Goal: Task Accomplishment & Management: Manage account settings

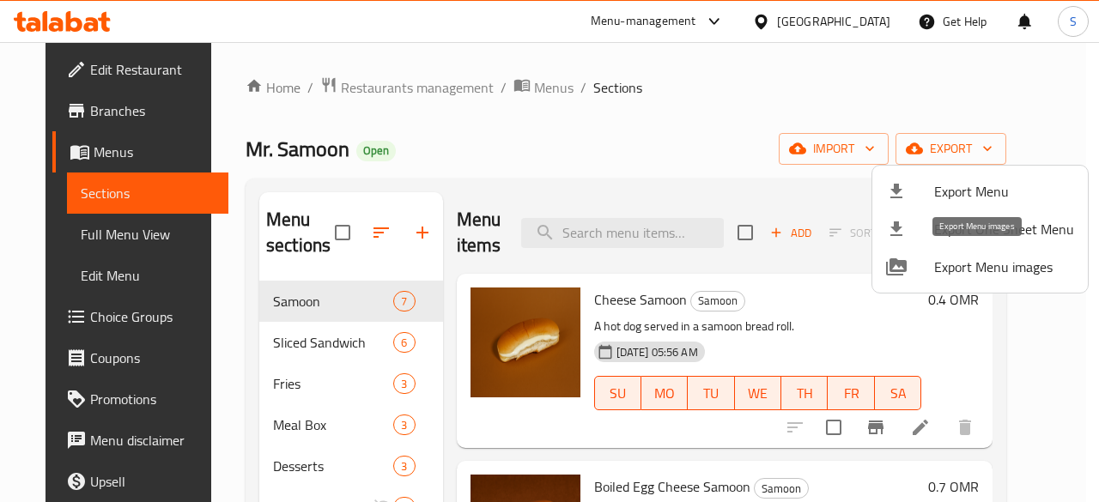
click at [983, 258] on span "Export Menu images" at bounding box center [1004, 267] width 140 height 21
click at [855, 30] on div at bounding box center [549, 251] width 1099 height 502
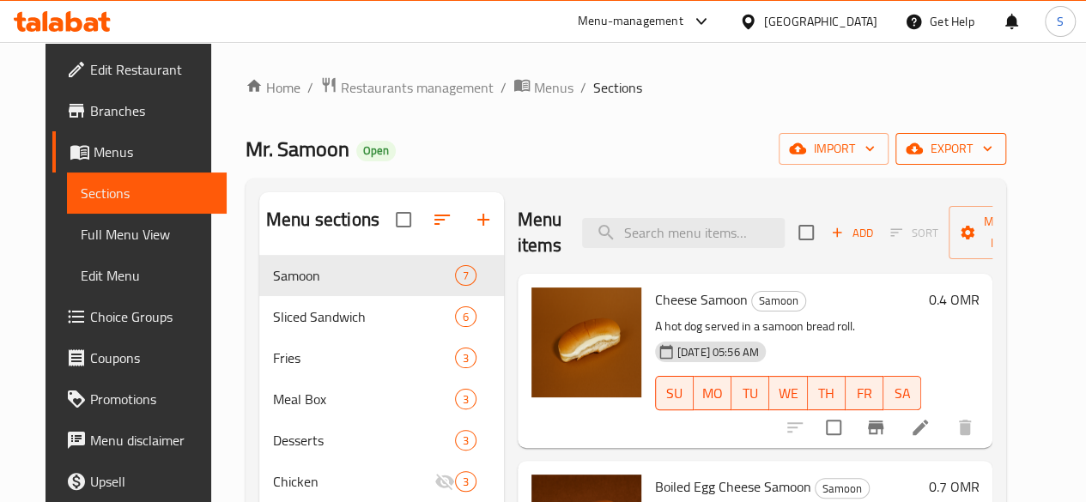
click at [996, 152] on icon "button" at bounding box center [987, 148] width 17 height 17
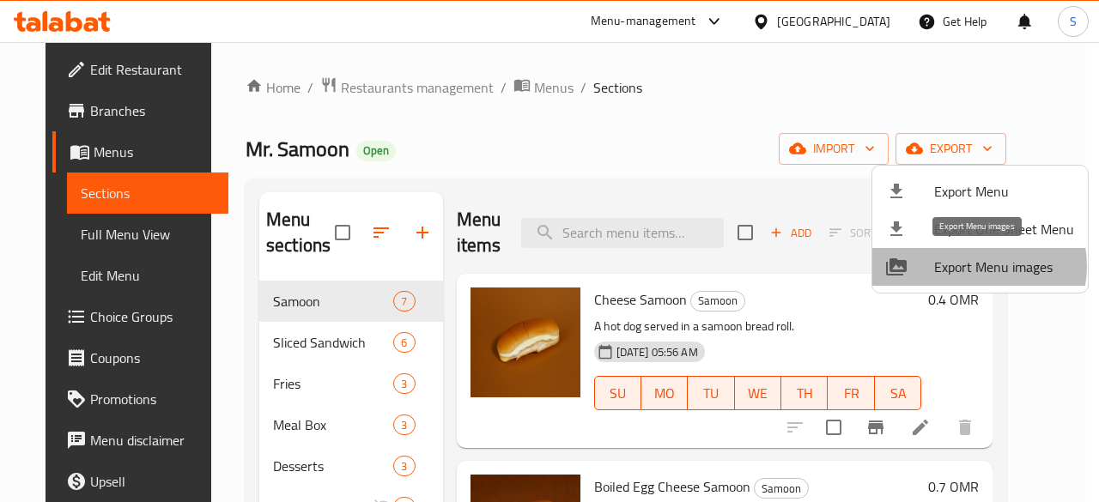
click at [973, 266] on span "Export Menu images" at bounding box center [1004, 267] width 140 height 21
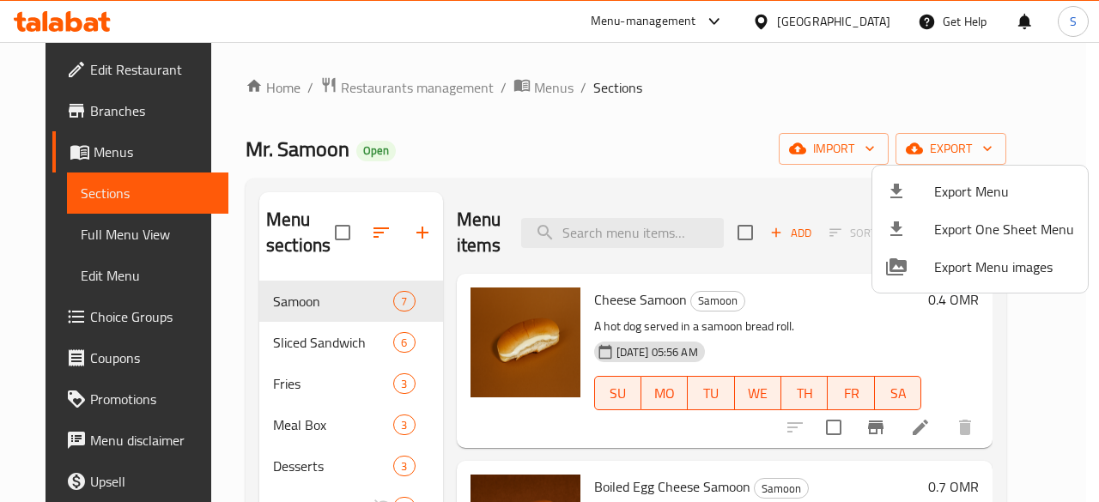
click at [1039, 64] on div at bounding box center [549, 251] width 1099 height 502
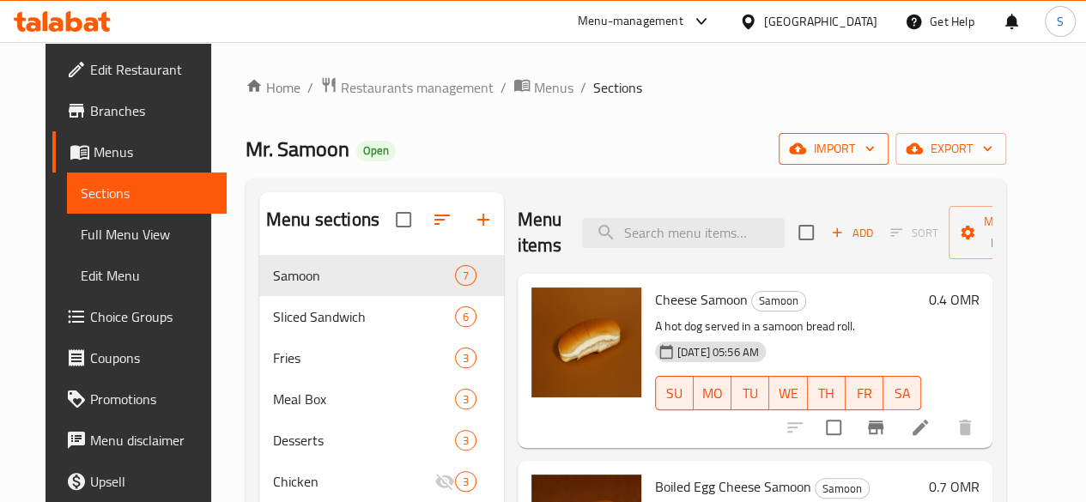
click at [878, 141] on icon "button" at bounding box center [869, 148] width 17 height 17
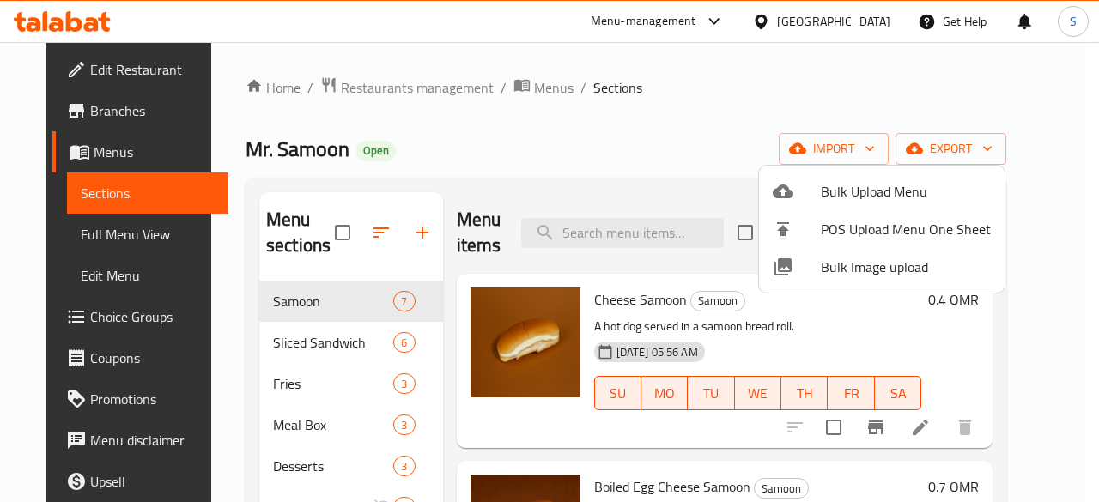
click at [986, 146] on div at bounding box center [549, 251] width 1099 height 502
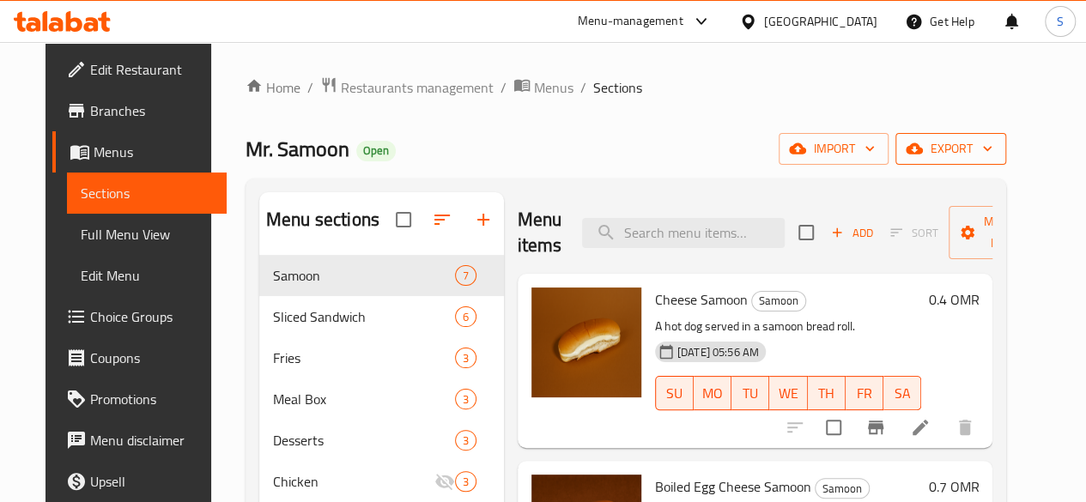
click at [992, 144] on span "export" at bounding box center [950, 148] width 83 height 21
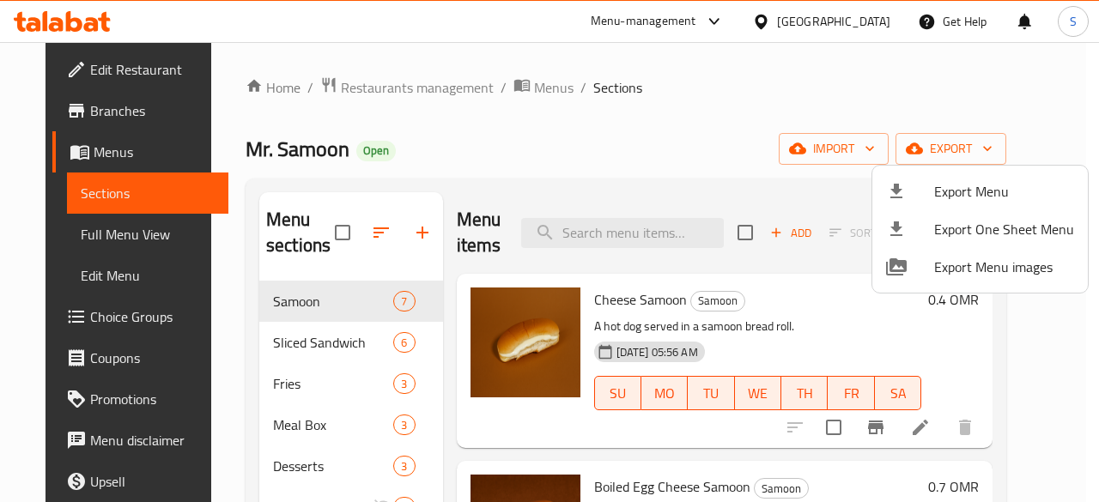
click at [537, 155] on div at bounding box center [549, 251] width 1099 height 502
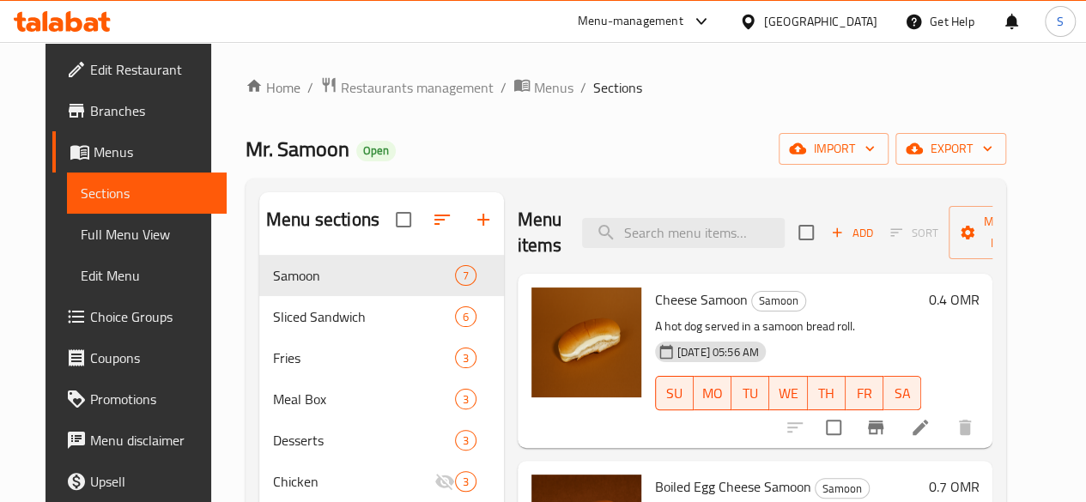
click at [41, 4] on div at bounding box center [62, 21] width 124 height 34
click at [33, 9] on div at bounding box center [62, 21] width 124 height 34
click at [21, 24] on icon at bounding box center [20, 22] width 12 height 20
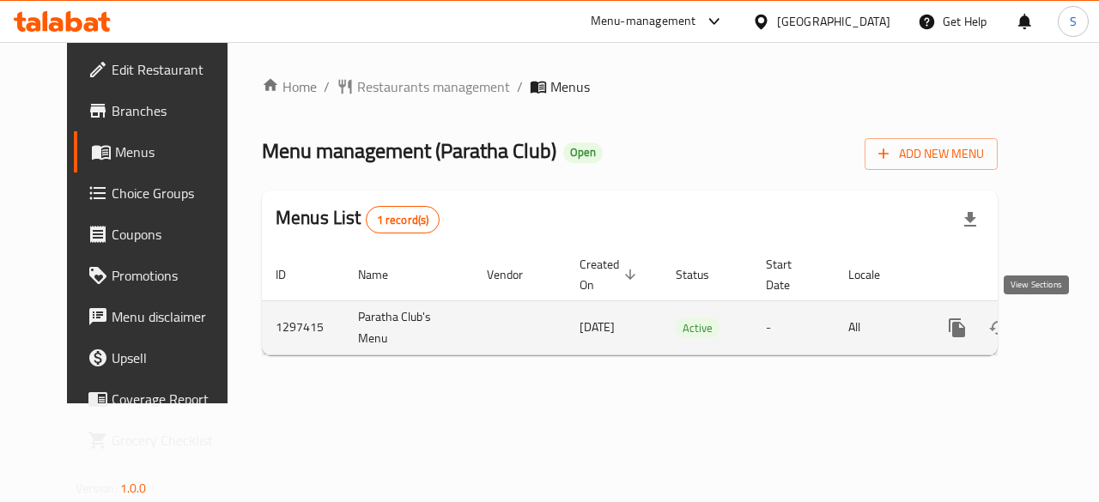
click at [1060, 321] on link "enhanced table" at bounding box center [1080, 327] width 41 height 41
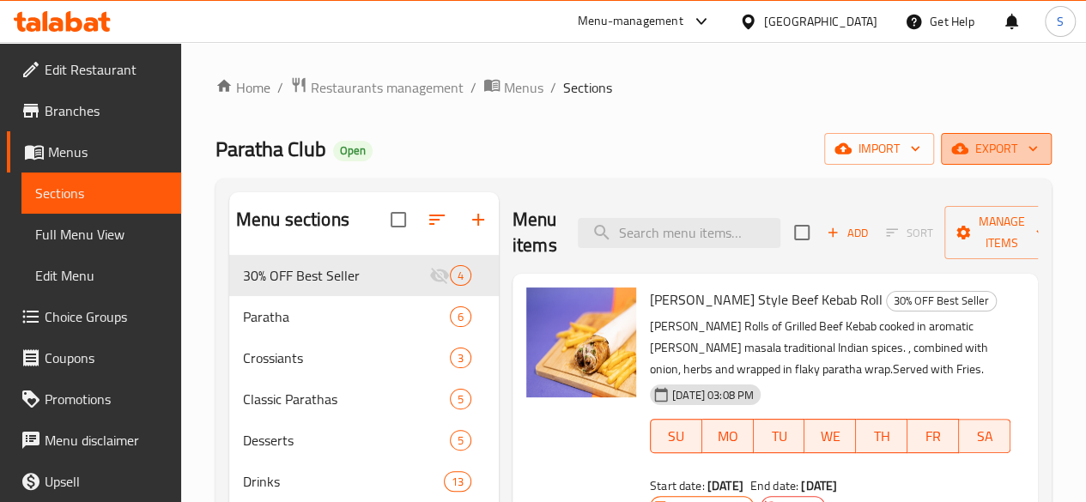
click at [1018, 147] on span "export" at bounding box center [996, 148] width 83 height 21
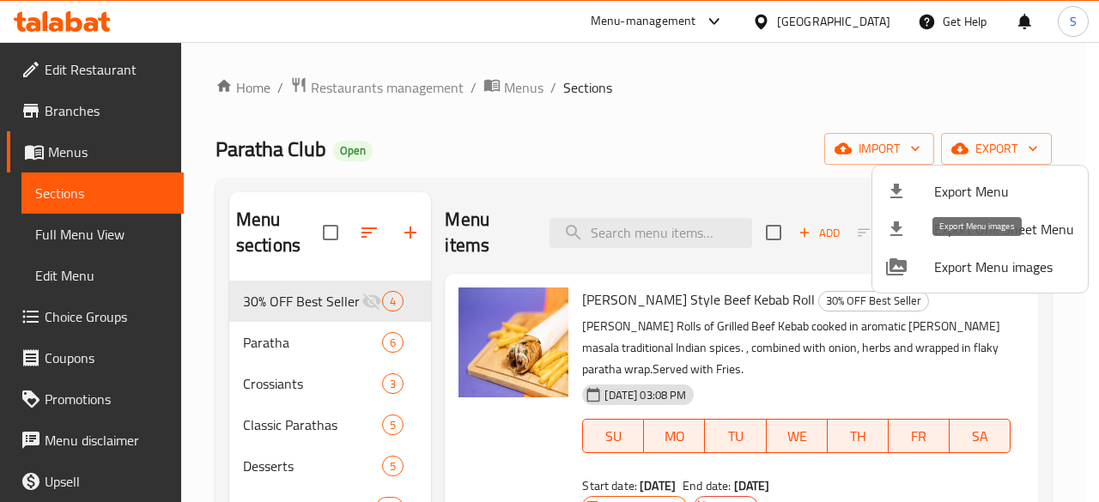
click at [913, 267] on div at bounding box center [910, 267] width 48 height 21
click at [636, 118] on div at bounding box center [549, 251] width 1099 height 502
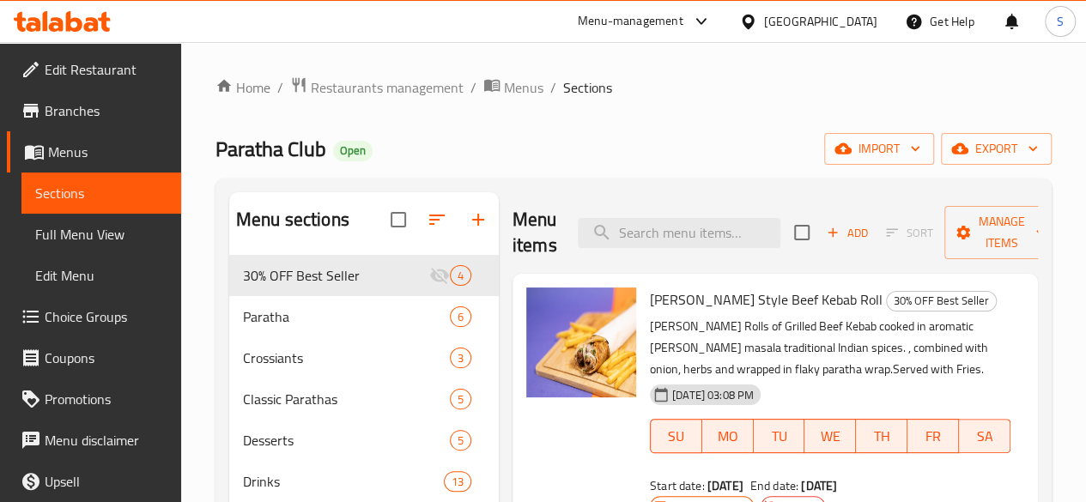
click at [51, 28] on icon at bounding box center [56, 24] width 15 height 15
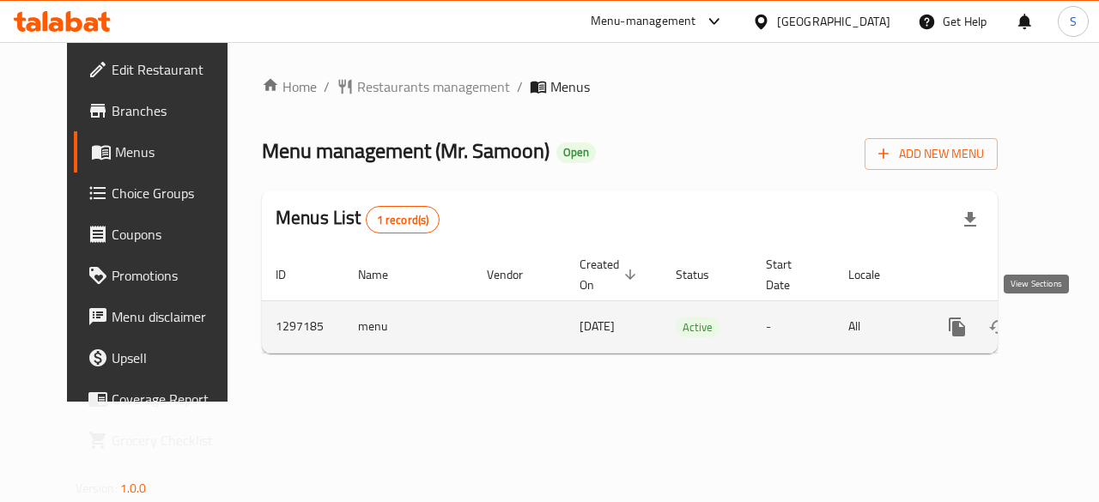
click at [1070, 318] on icon "enhanced table" at bounding box center [1080, 327] width 21 height 21
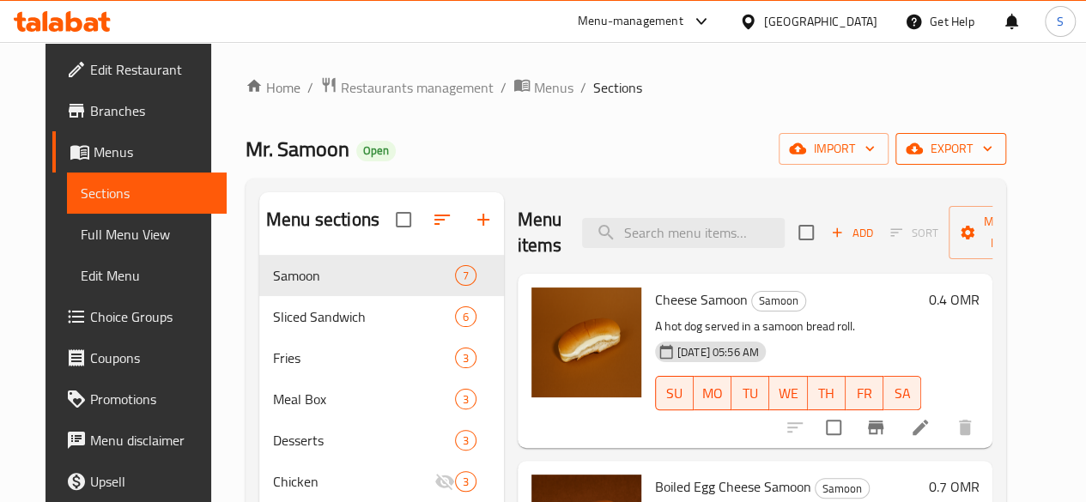
click at [992, 159] on span "export" at bounding box center [950, 148] width 83 height 21
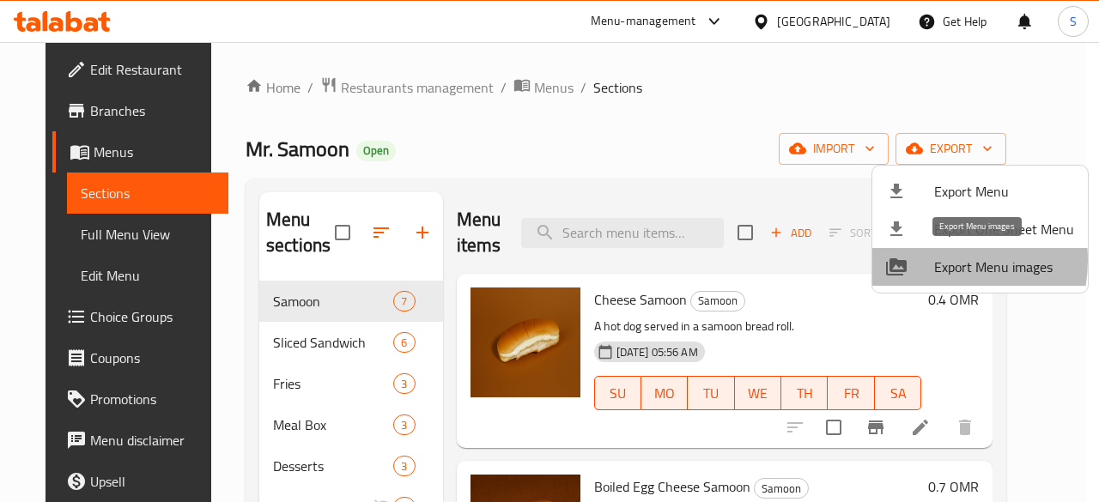
click at [925, 260] on div at bounding box center [910, 267] width 48 height 21
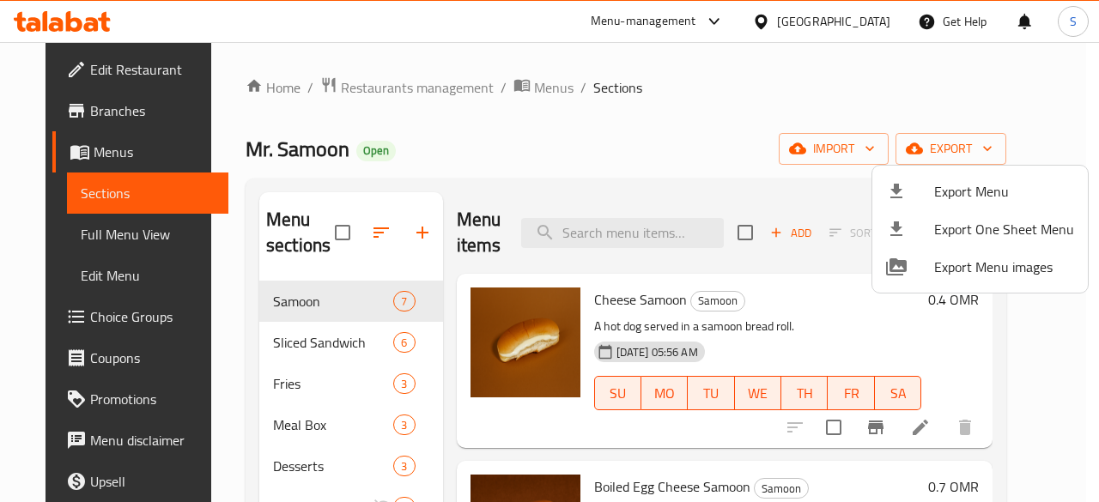
click at [596, 102] on div at bounding box center [549, 251] width 1099 height 502
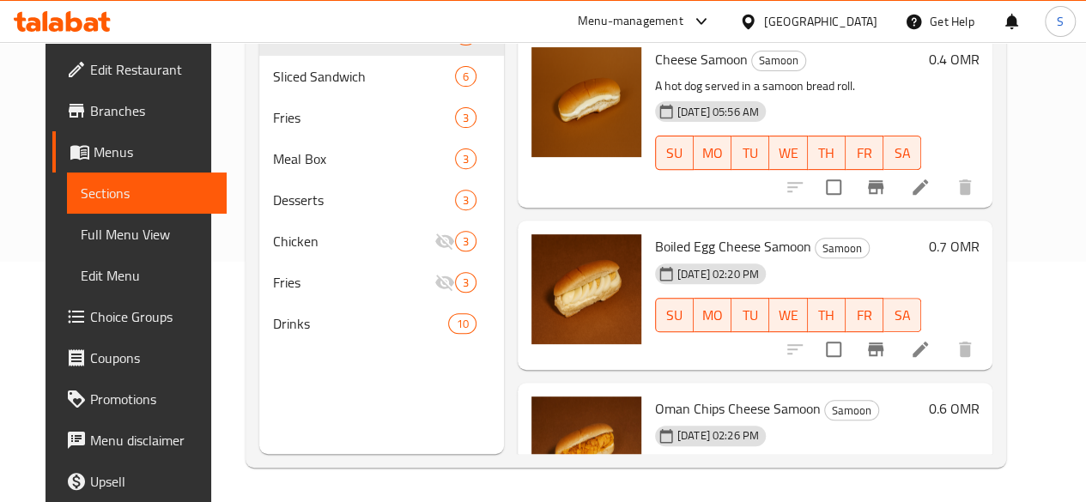
click at [907, 253] on h6 "Boiled Egg Cheese Samoon Samoon" at bounding box center [788, 246] width 267 height 24
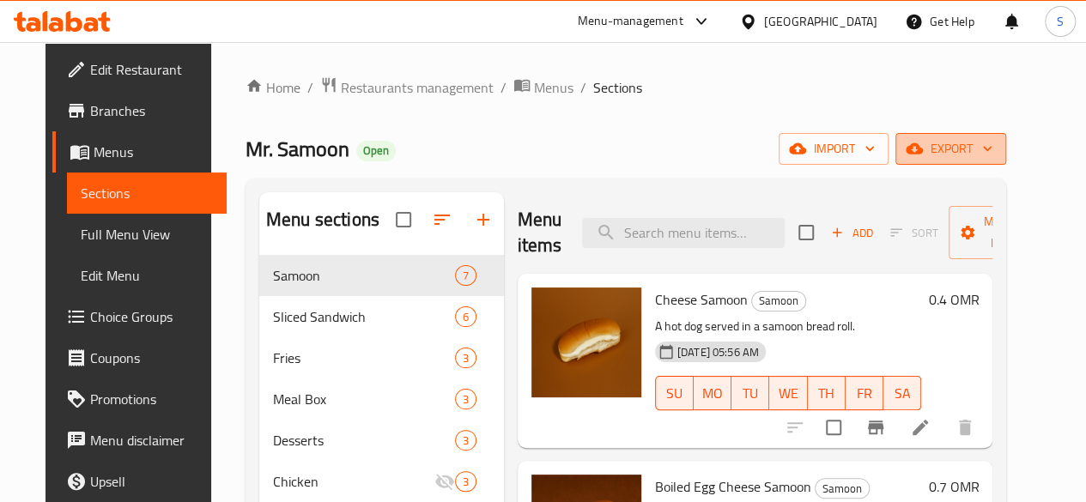
click at [992, 160] on span "export" at bounding box center [950, 148] width 83 height 21
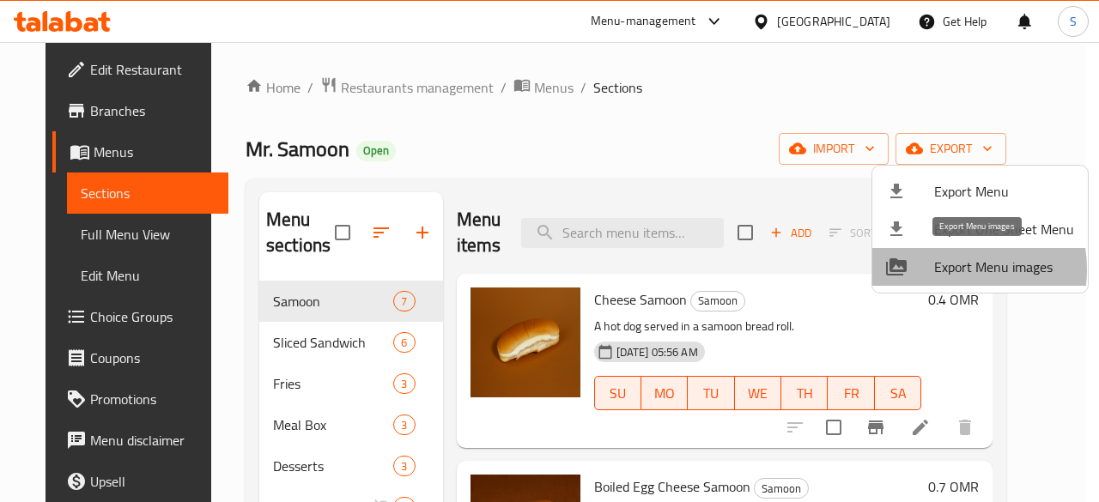
click at [939, 270] on span "Export Menu images" at bounding box center [1004, 267] width 140 height 21
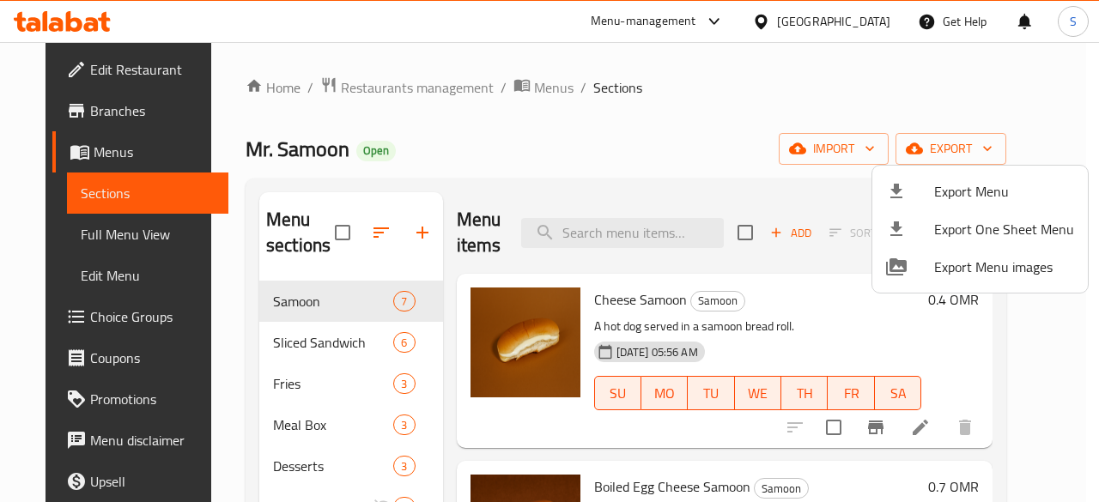
click at [682, 51] on div at bounding box center [549, 251] width 1099 height 502
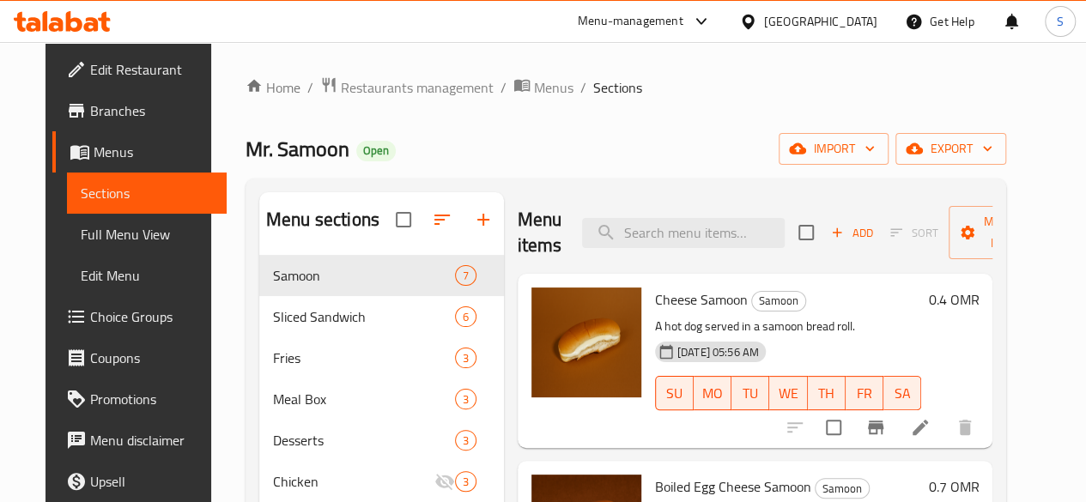
click at [489, 100] on div "Home / Restaurants management / Menus / Sections Mr. Samoon Open import export …" at bounding box center [626, 392] width 761 height 632
click at [534, 87] on span "Menus" at bounding box center [553, 87] width 39 height 21
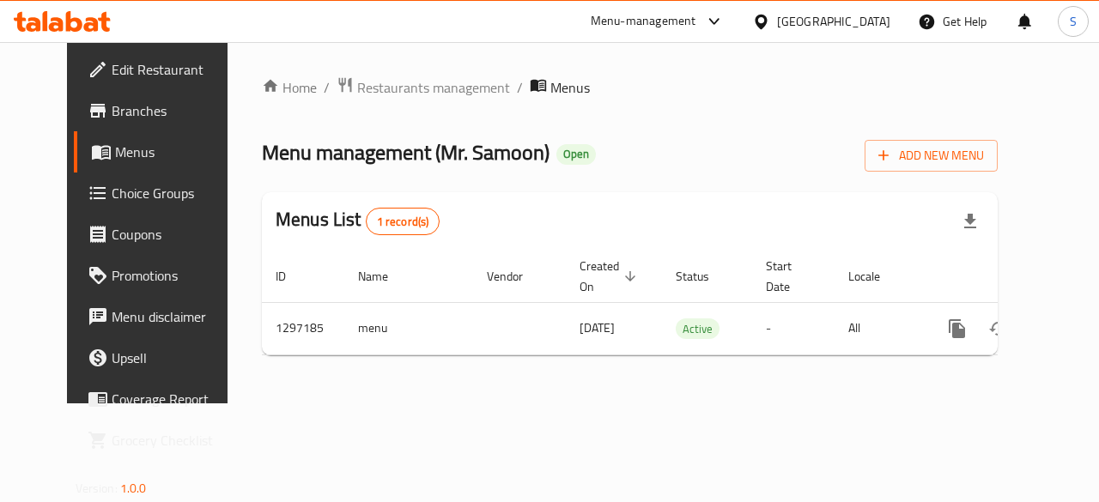
click at [75, 20] on icon at bounding box center [74, 21] width 16 height 21
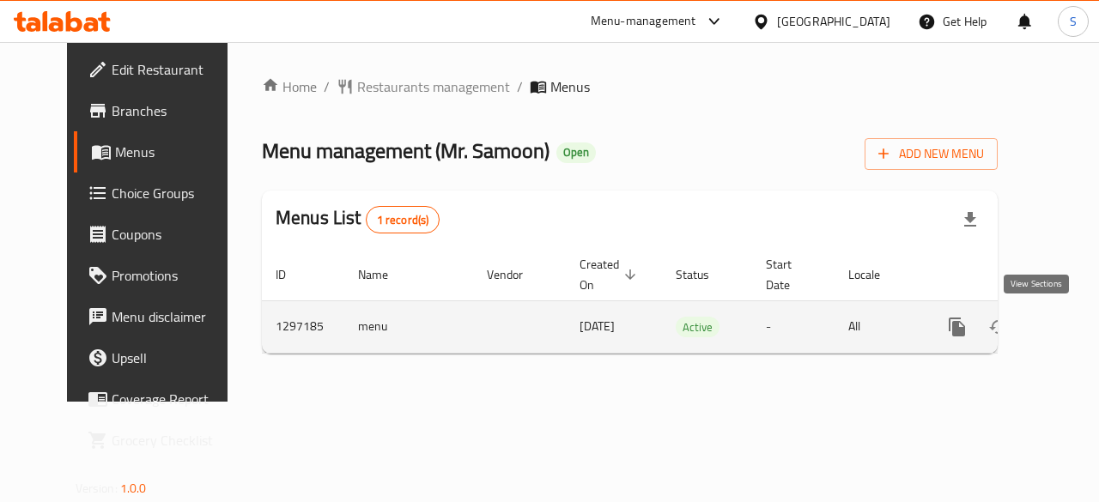
click at [1070, 325] on icon "enhanced table" at bounding box center [1080, 327] width 21 height 21
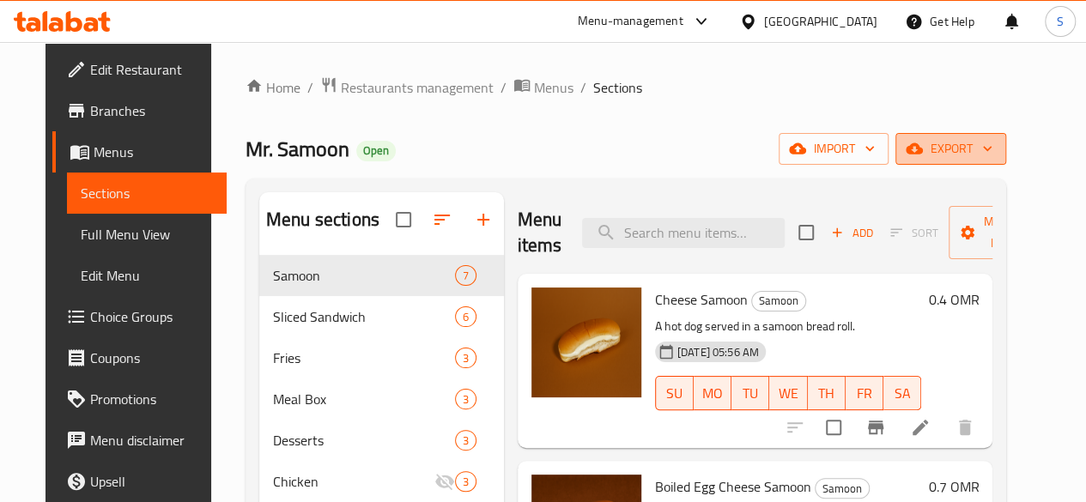
click at [991, 155] on span "export" at bounding box center [950, 148] width 83 height 21
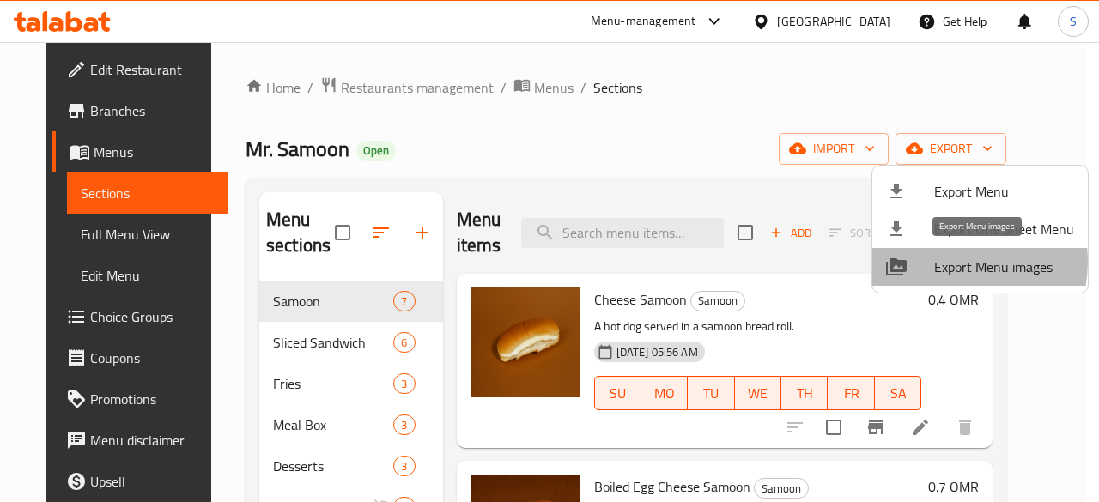
click at [953, 262] on span "Export Menu images" at bounding box center [1004, 267] width 140 height 21
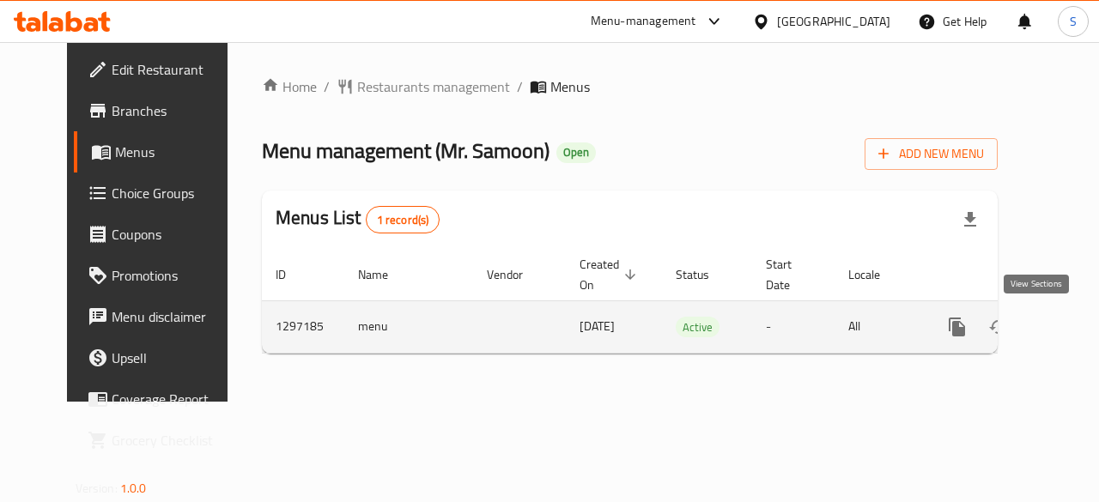
click at [1070, 331] on icon "enhanced table" at bounding box center [1080, 327] width 21 height 21
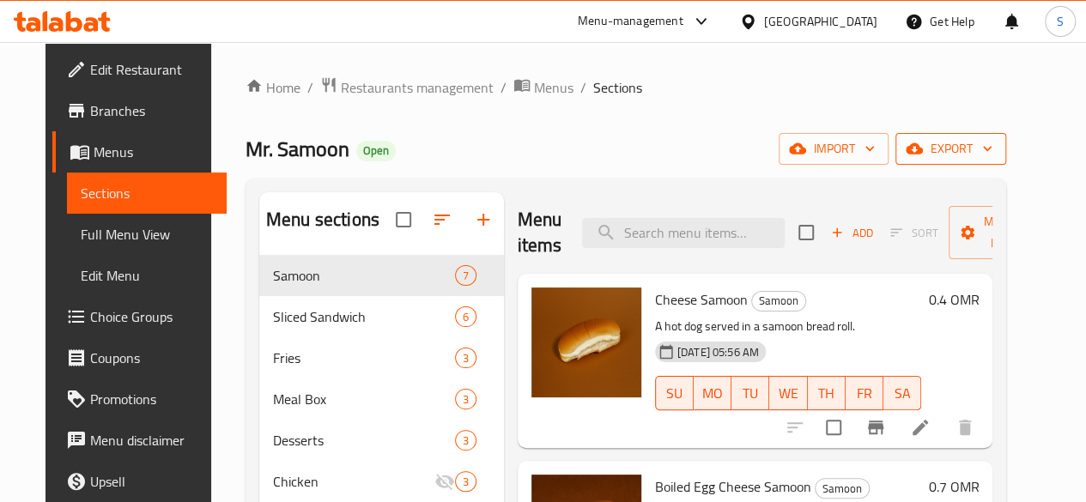
click at [996, 149] on icon "button" at bounding box center [987, 148] width 17 height 17
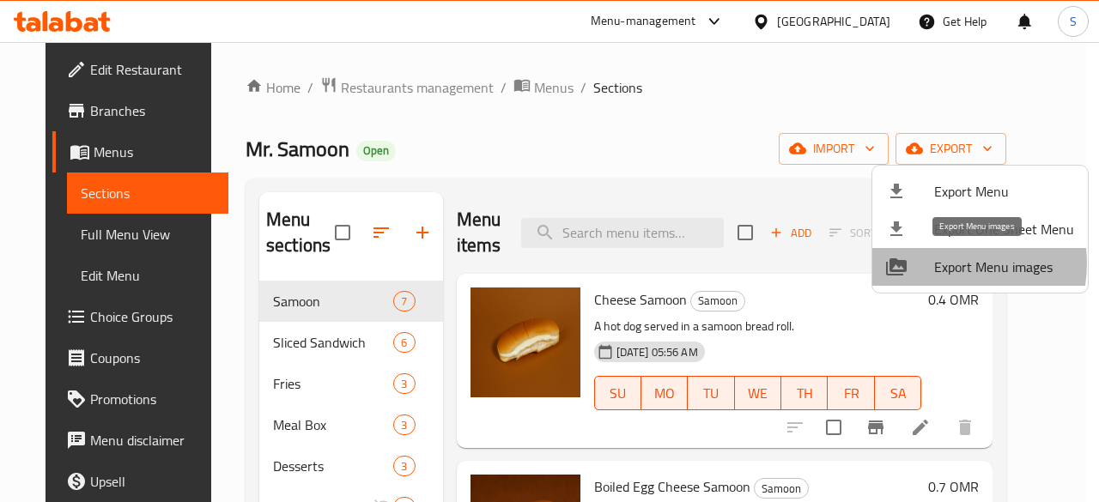
click at [949, 264] on span "Export Menu images" at bounding box center [1004, 267] width 140 height 21
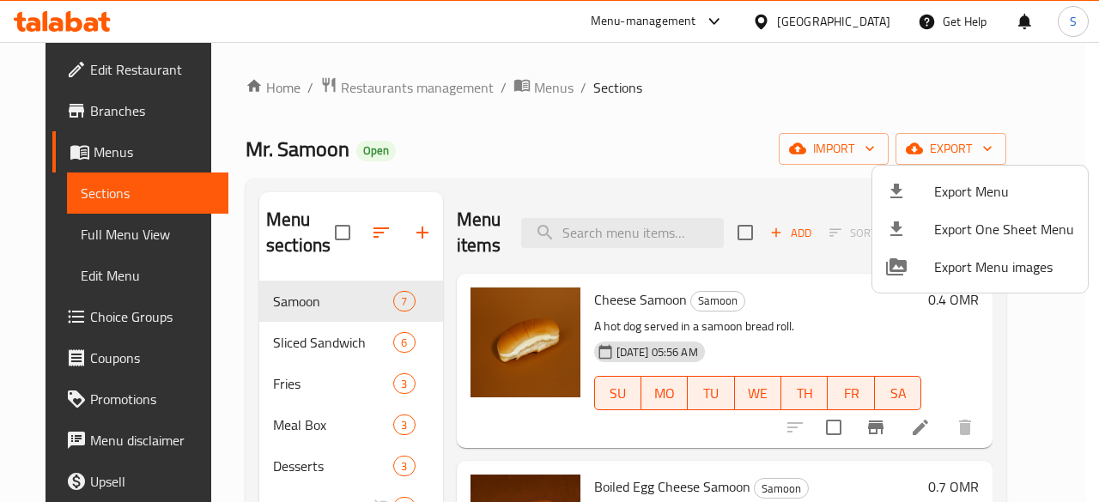
click at [617, 154] on div at bounding box center [549, 251] width 1099 height 502
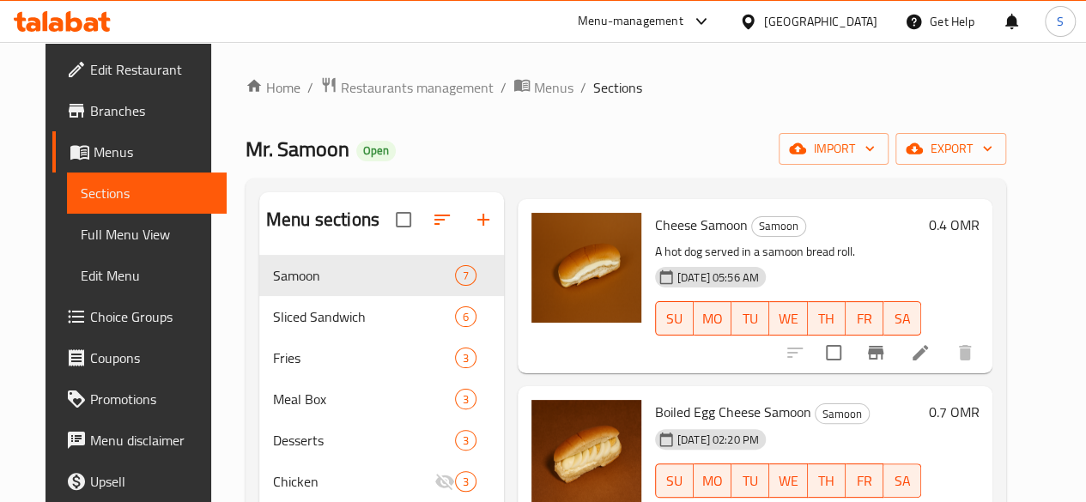
scroll to position [76, 0]
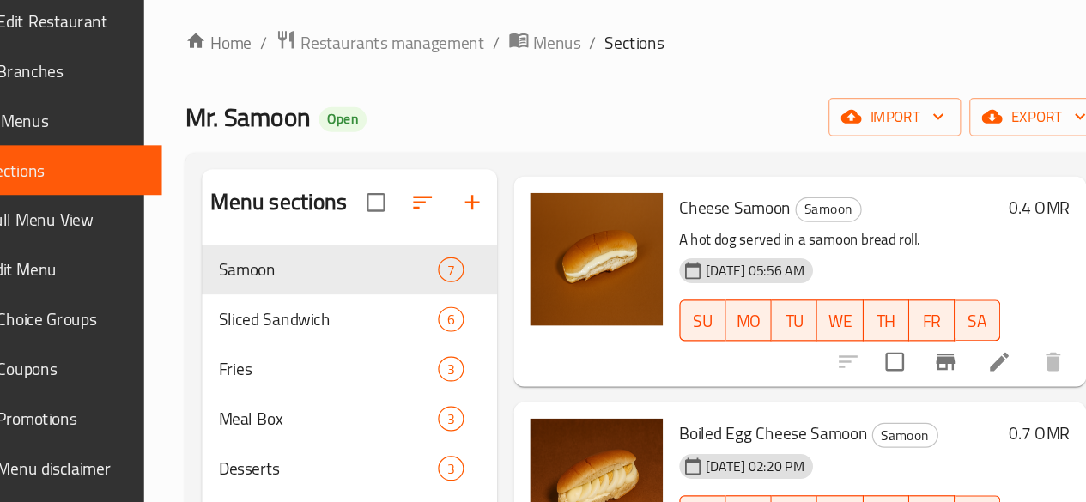
click at [657, 185] on div "Menu sections Samoon 7 Sliced Sandwich 6 Fries 3 Meal Box 3 Desserts 3 Chicken …" at bounding box center [626, 444] width 761 height 530
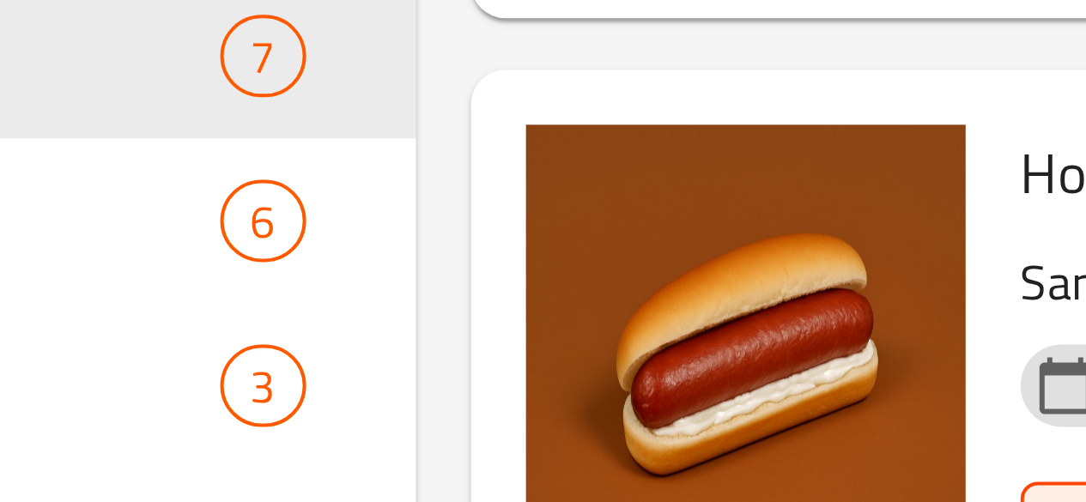
scroll to position [666, 0]
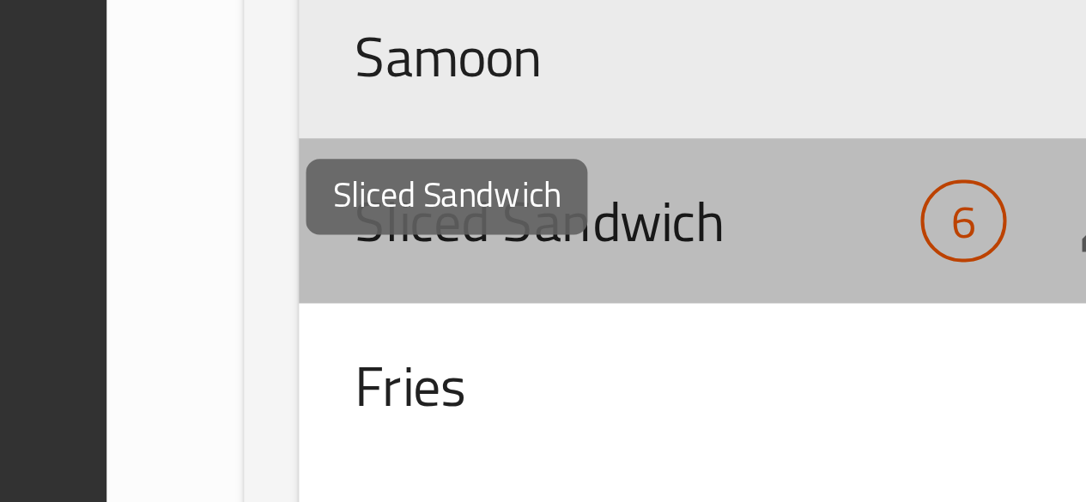
click at [290, 327] on span "Sliced Sandwich" at bounding box center [335, 316] width 142 height 21
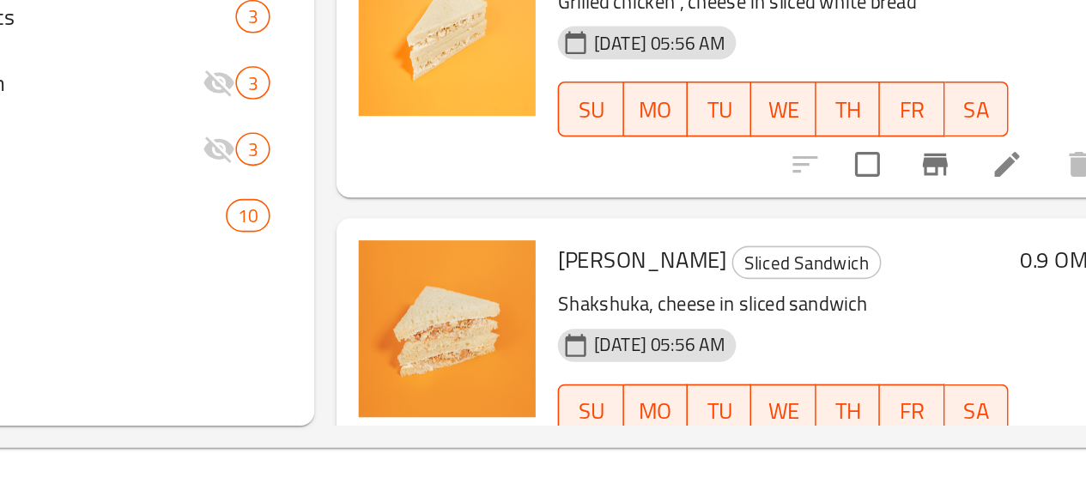
scroll to position [240, 0]
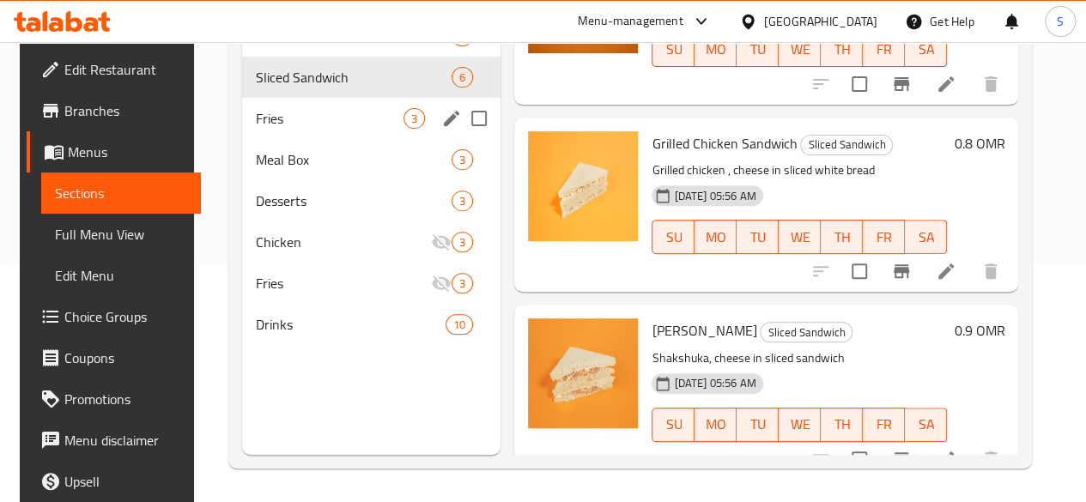
click at [281, 129] on span "Fries" at bounding box center [330, 118] width 148 height 21
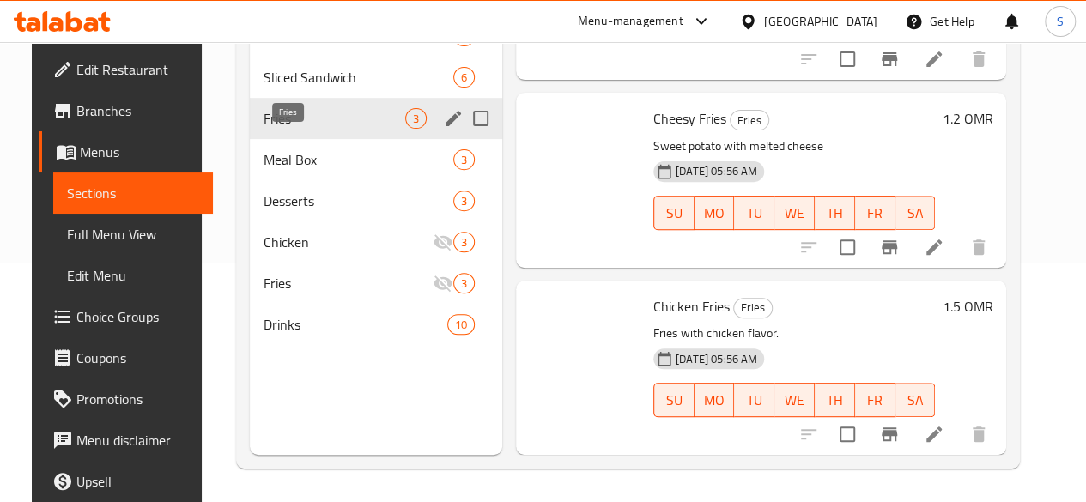
scroll to position [129, 0]
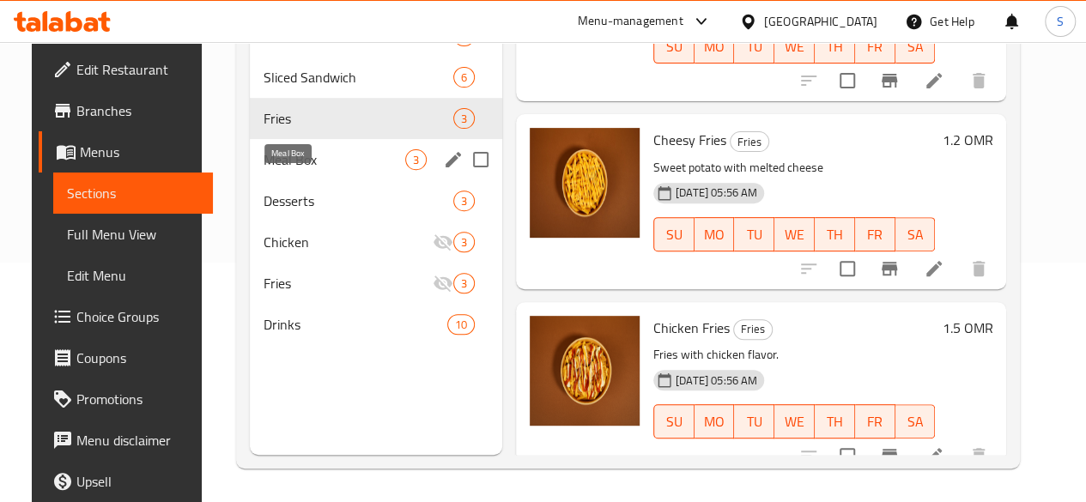
click at [309, 170] on span "Meal Box" at bounding box center [335, 159] width 142 height 21
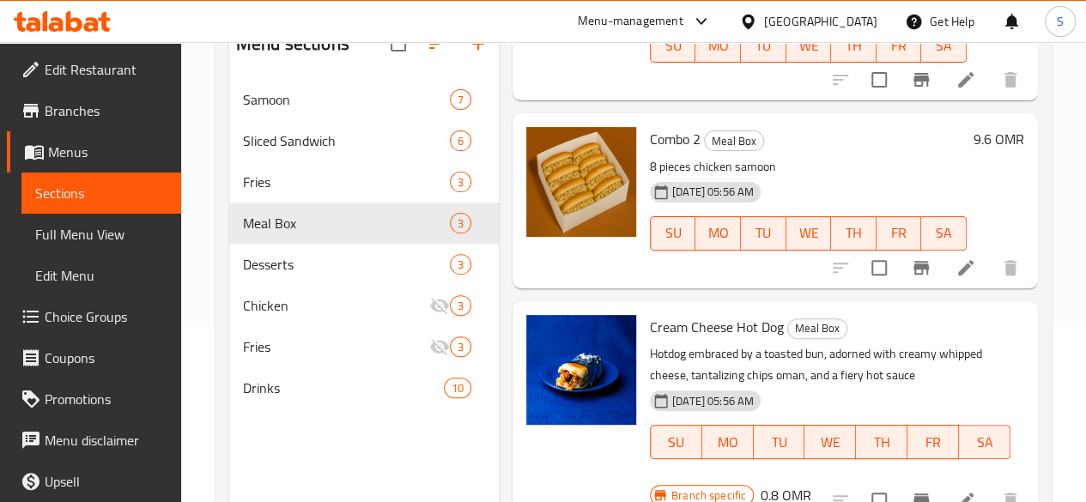
scroll to position [240, 0]
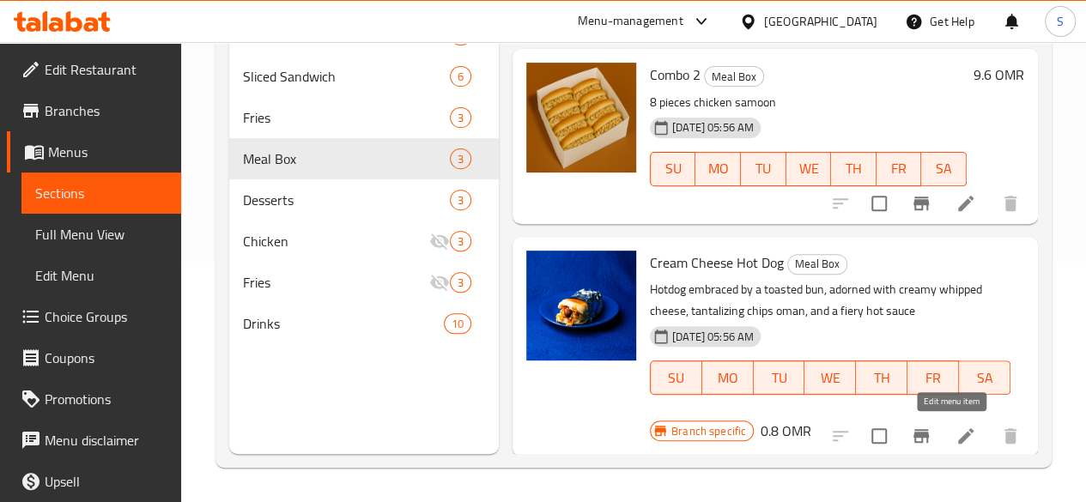
click at [955, 436] on icon at bounding box center [965, 436] width 21 height 21
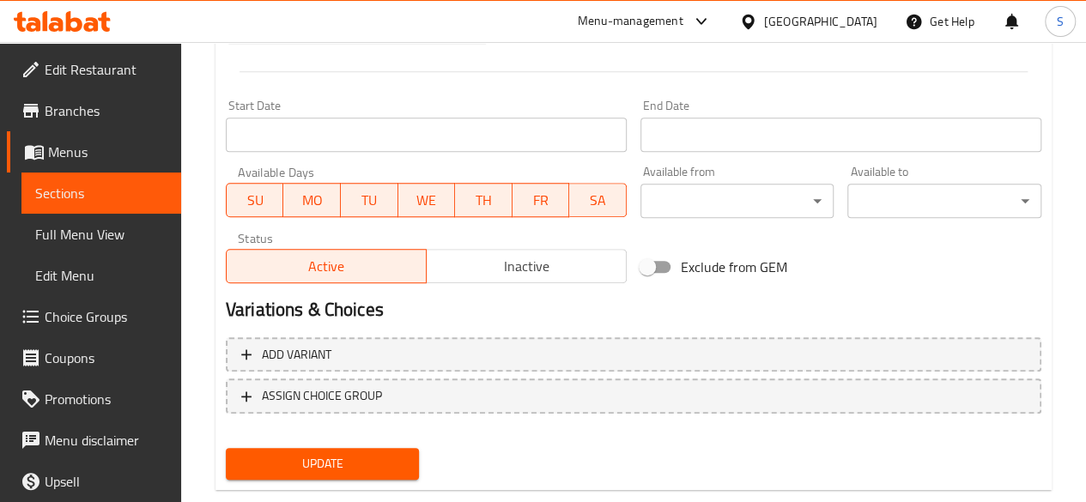
scroll to position [736, 0]
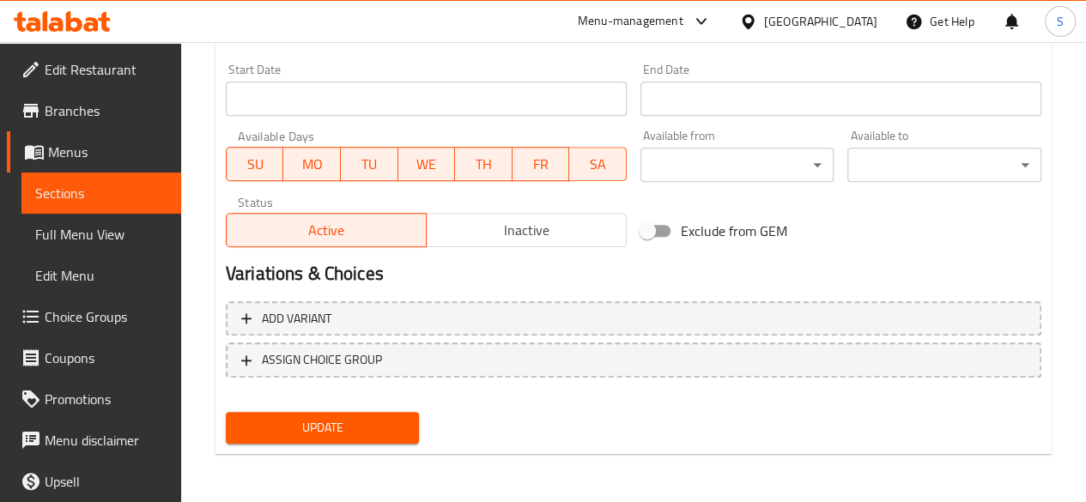
click at [523, 235] on span "Inactive" at bounding box center [527, 230] width 186 height 25
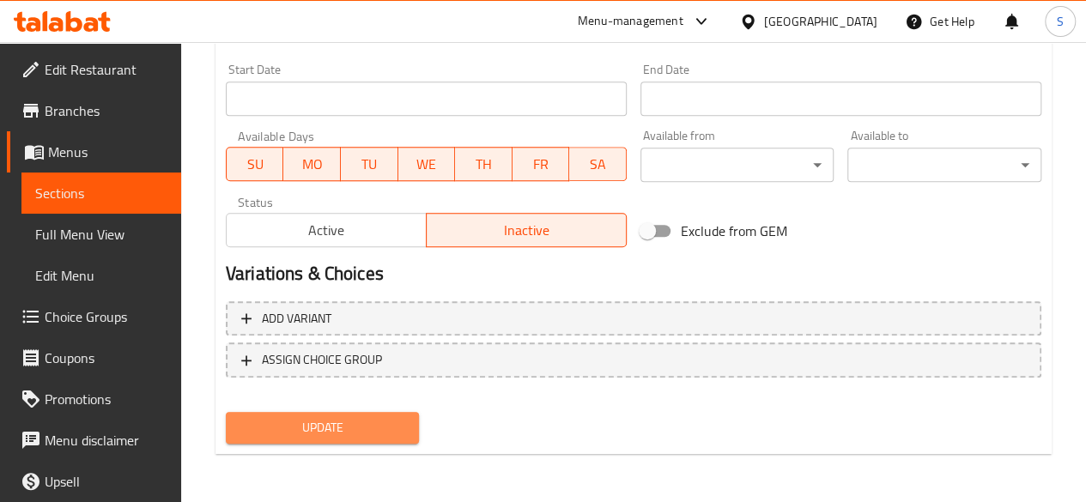
click at [338, 427] on span "Update" at bounding box center [323, 427] width 167 height 21
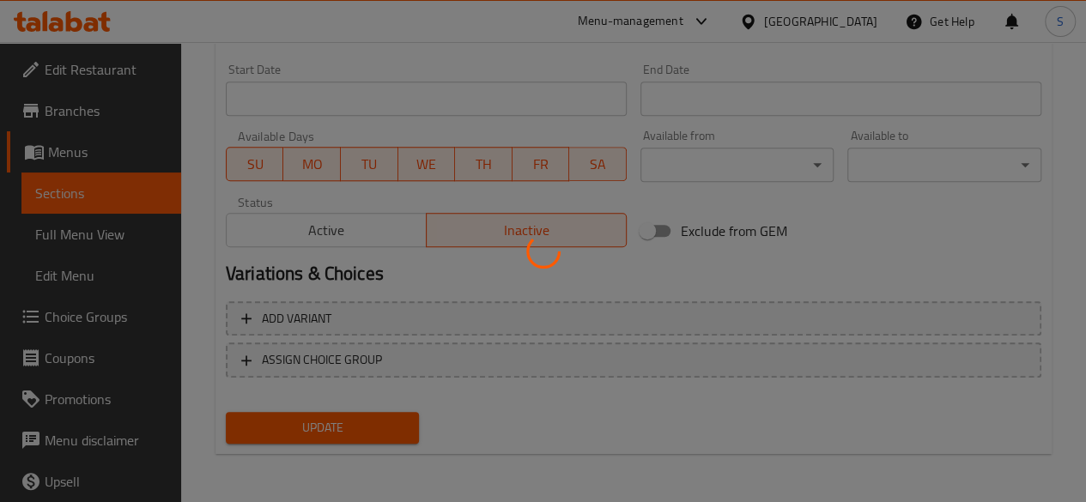
scroll to position [0, 0]
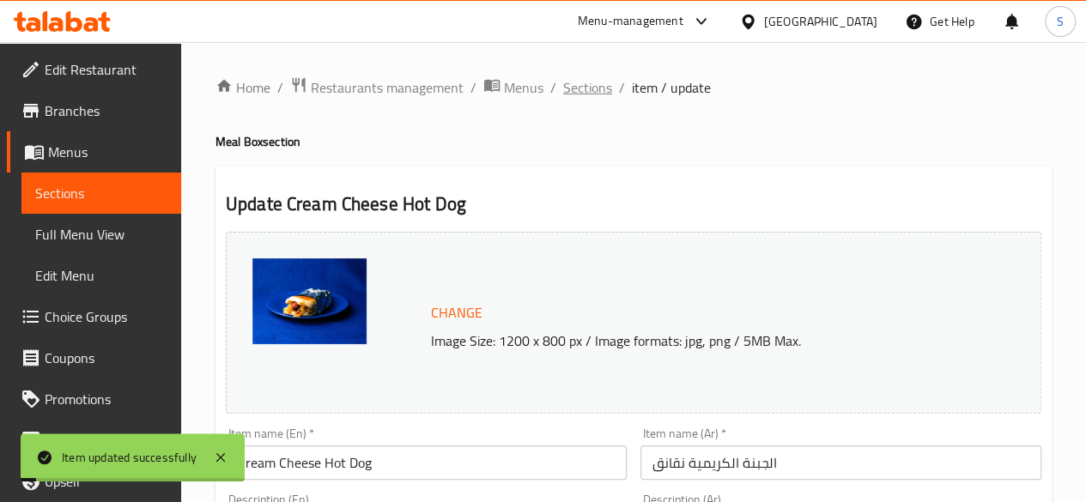
click at [588, 85] on span "Sections" at bounding box center [587, 87] width 49 height 21
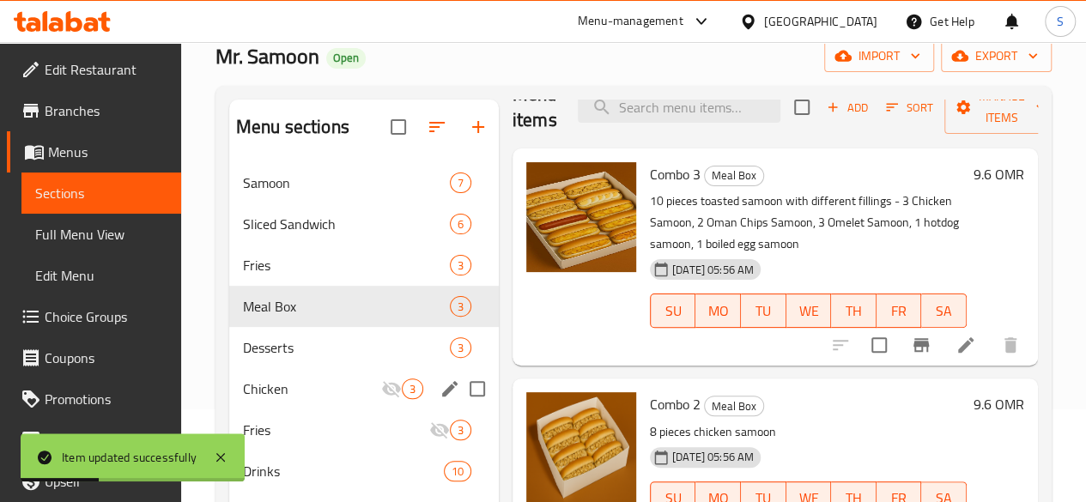
scroll to position [95, 0]
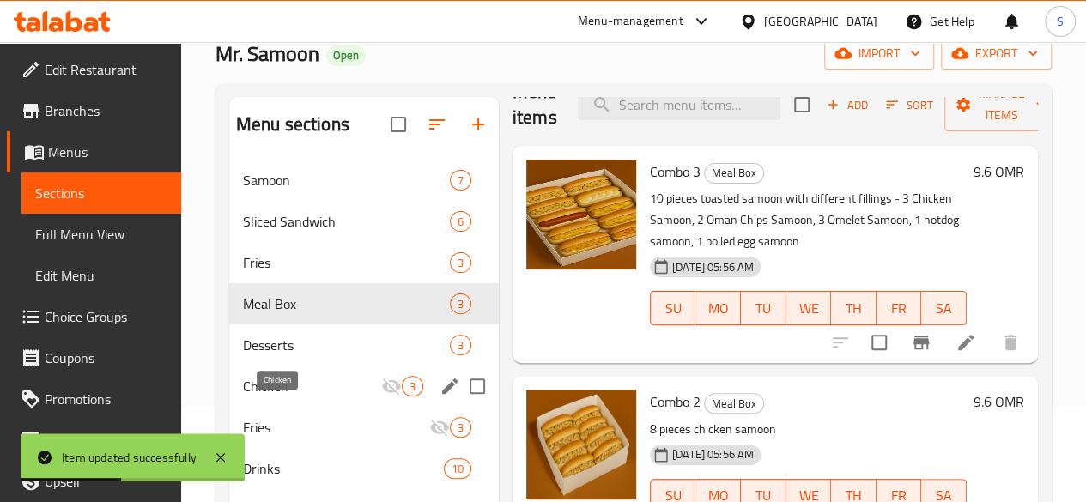
click at [264, 397] on span "Chicken" at bounding box center [312, 386] width 138 height 21
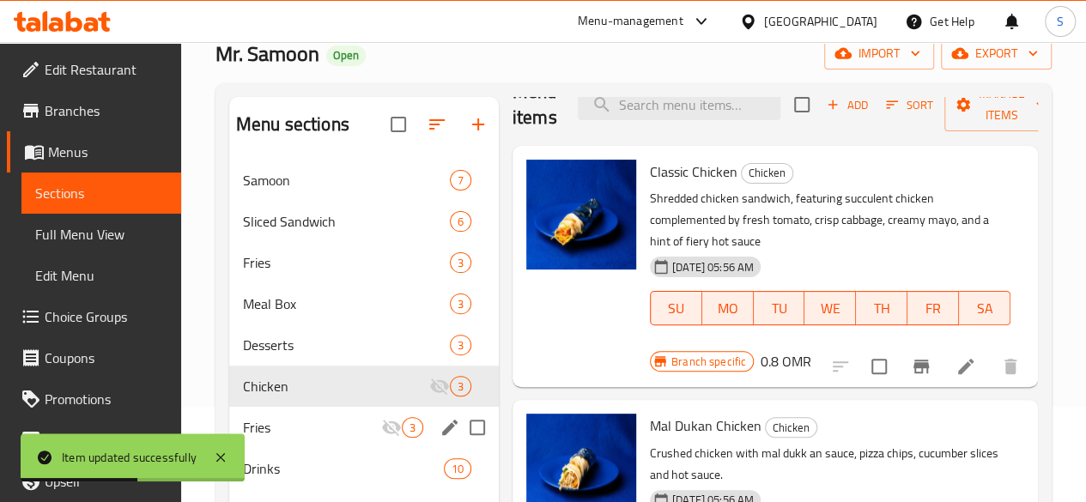
click at [265, 436] on div "Fries 3" at bounding box center [364, 427] width 270 height 41
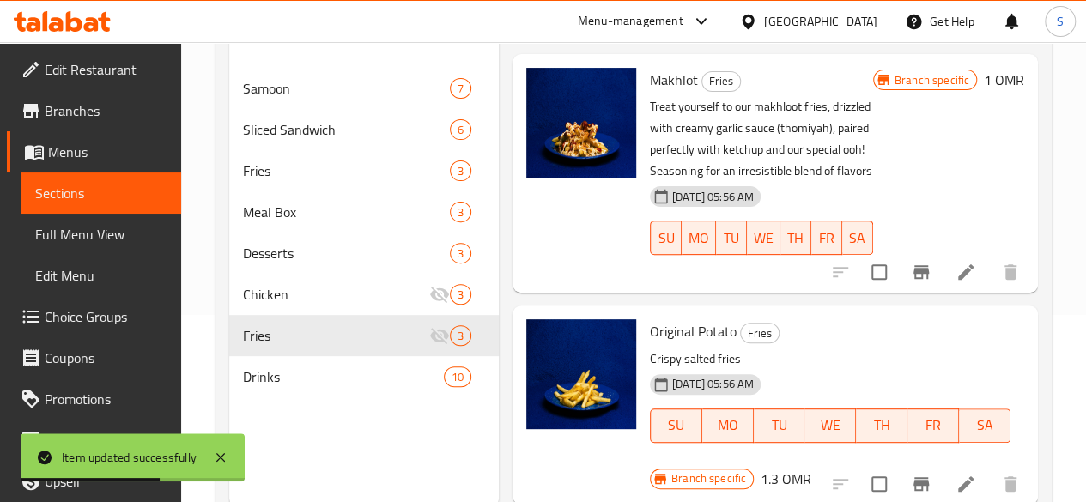
scroll to position [190, 0]
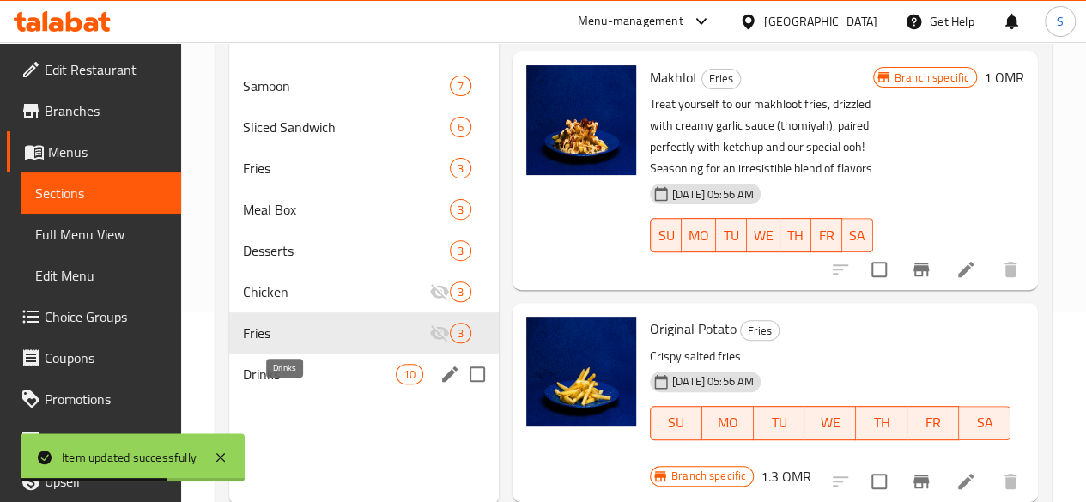
click at [280, 385] on span "Drinks" at bounding box center [319, 374] width 153 height 21
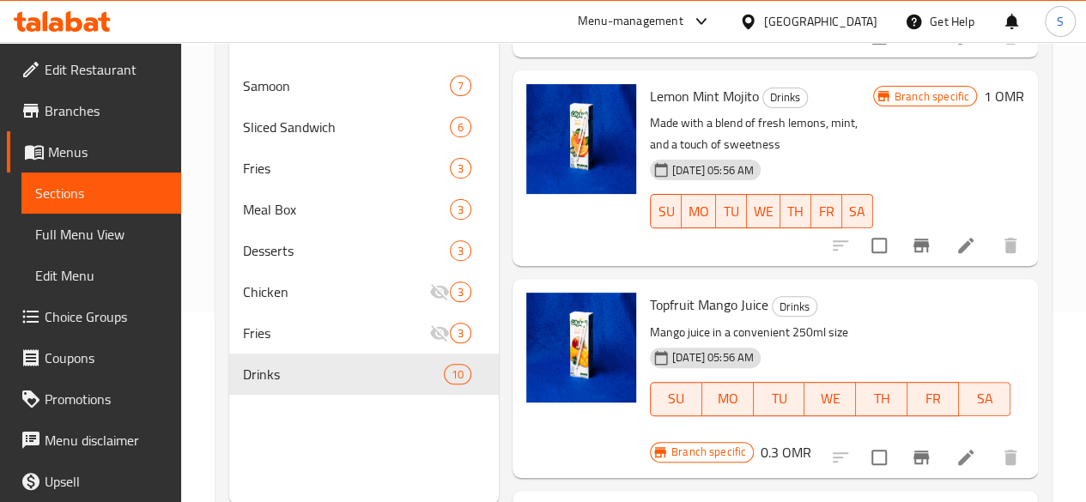
scroll to position [790, 0]
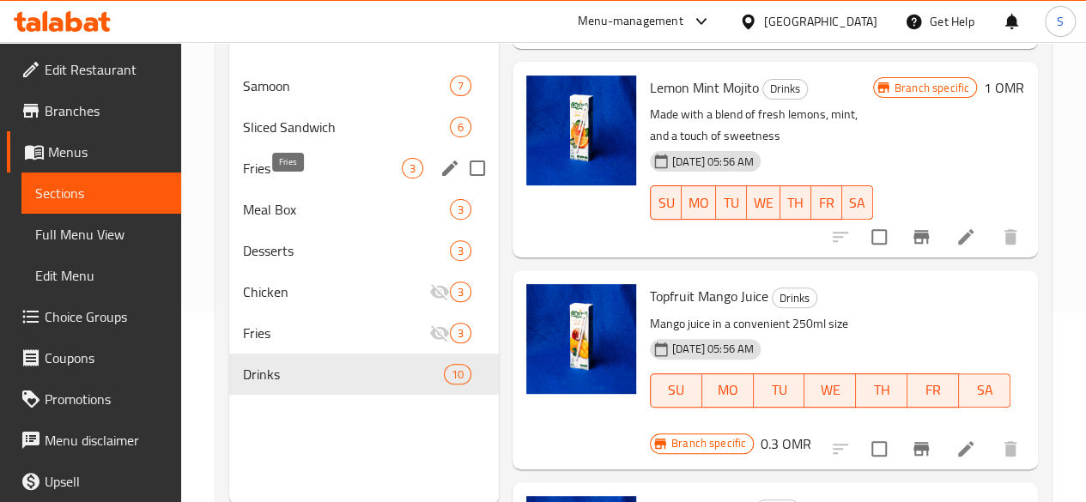
click at [280, 179] on span "Fries" at bounding box center [322, 168] width 159 height 21
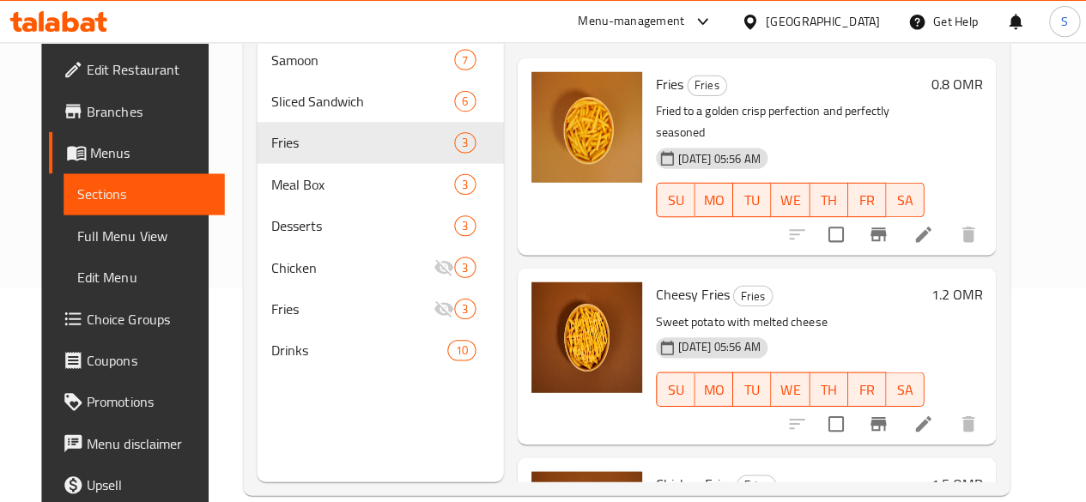
scroll to position [215, 0]
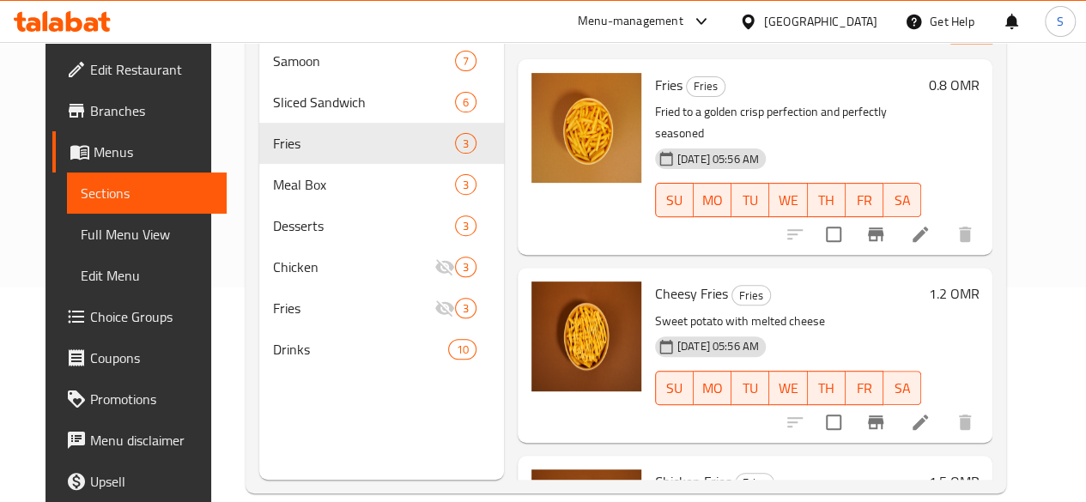
click at [24, 30] on icon at bounding box center [20, 22] width 12 height 20
